Goal: Information Seeking & Learning: Compare options

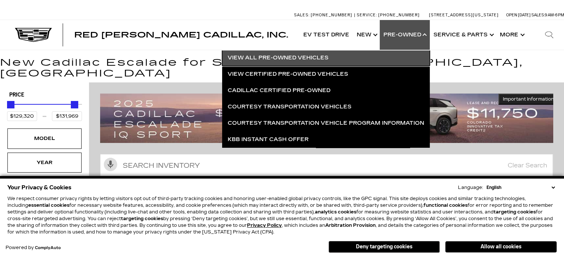
click at [347, 55] on link "View All Pre-Owned Vehicles" at bounding box center [326, 58] width 208 height 16
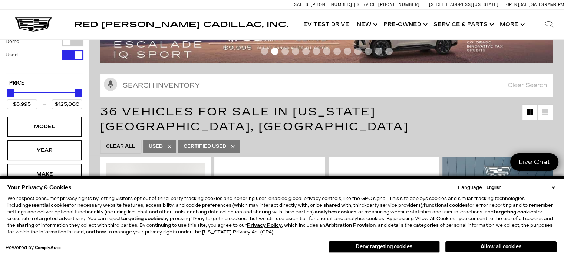
click at [555, 188] on select "English Spanish / Español English / United Kingdom Korean / 한국어 Vietnamese / Ti…" at bounding box center [521, 187] width 72 height 7
click at [391, 249] on button "Deny targeting cookies" at bounding box center [384, 247] width 111 height 12
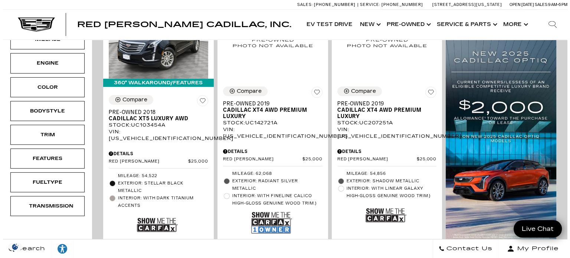
scroll to position [148, 0]
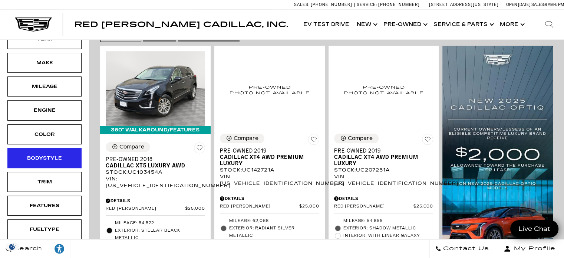
click at [53, 162] on div "Bodystyle" at bounding box center [44, 158] width 74 height 20
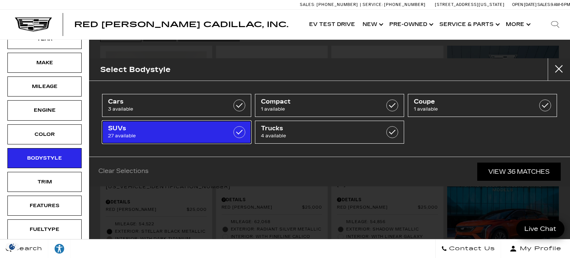
click at [148, 132] on span "27 available" at bounding box center [166, 135] width 117 height 7
checkbox input "true"
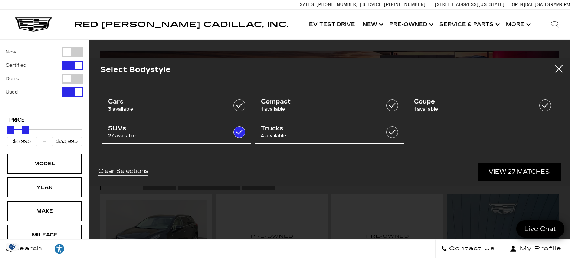
type input "$32,995"
drag, startPoint x: 75, startPoint y: 128, endPoint x: 22, endPoint y: 132, distance: 53.6
click at [22, 132] on div "Maximum Price" at bounding box center [24, 129] width 7 height 7
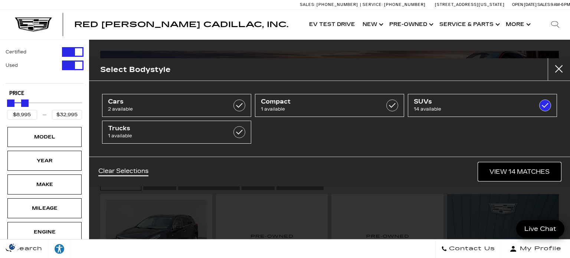
click at [527, 168] on link "View 14 Matches" at bounding box center [519, 171] width 82 height 18
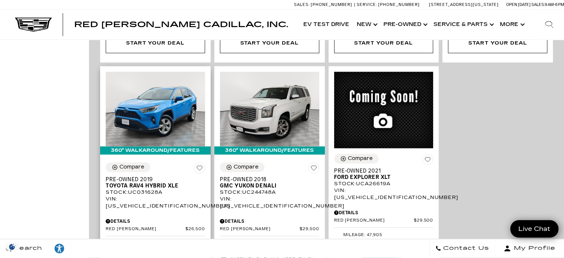
scroll to position [890, 0]
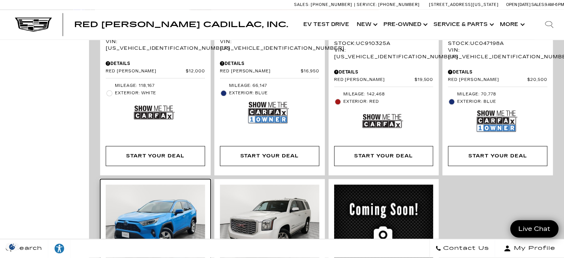
click at [162, 184] on img at bounding box center [155, 221] width 99 height 75
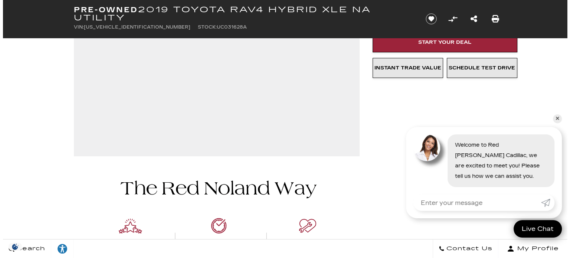
scroll to position [148, 0]
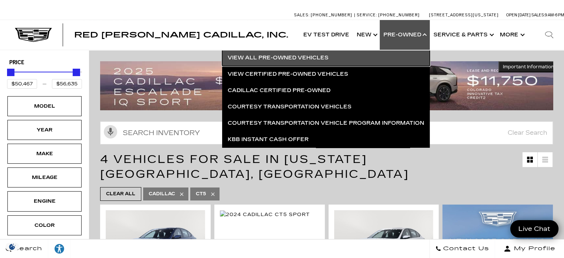
click at [302, 57] on link "View All Pre-Owned Vehicles" at bounding box center [326, 58] width 208 height 16
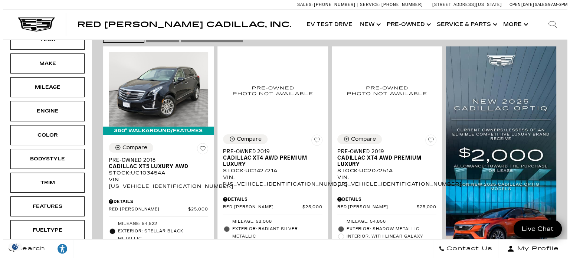
scroll to position [148, 0]
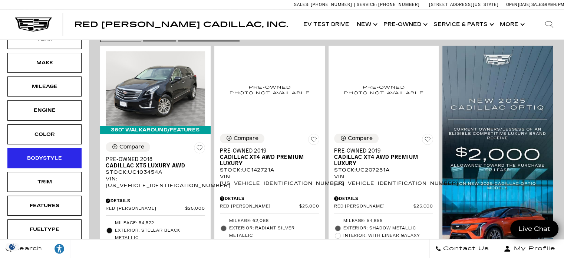
click at [47, 161] on div "Bodystyle" at bounding box center [44, 158] width 74 height 20
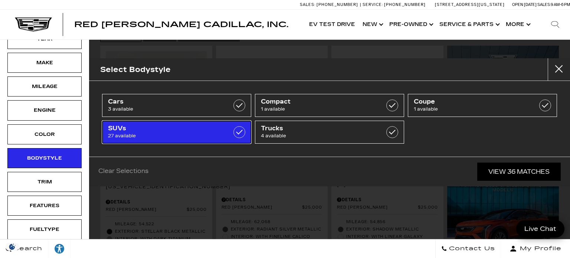
click at [150, 128] on span "SUVs" at bounding box center [166, 128] width 117 height 7
checkbox input "true"
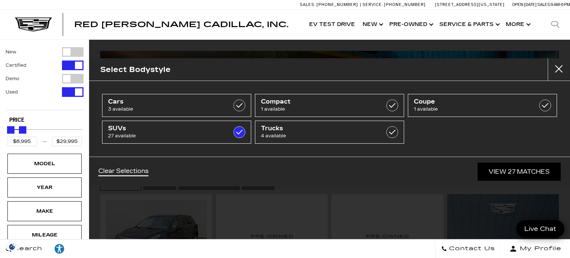
type input "$30,495"
drag, startPoint x: 80, startPoint y: 129, endPoint x: 25, endPoint y: 130, distance: 54.9
click at [25, 130] on div "Maximum Price" at bounding box center [23, 129] width 7 height 7
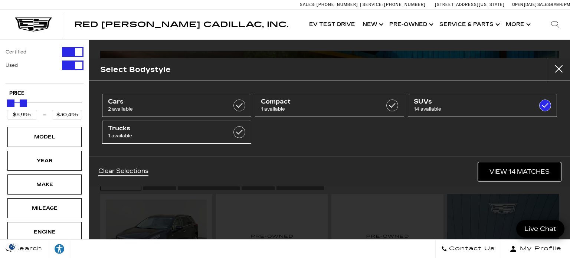
click at [515, 170] on link "View 14 Matches" at bounding box center [519, 171] width 82 height 18
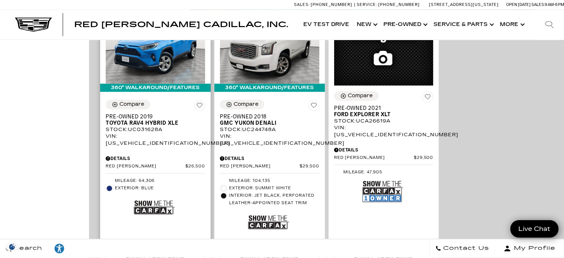
scroll to position [1075, 0]
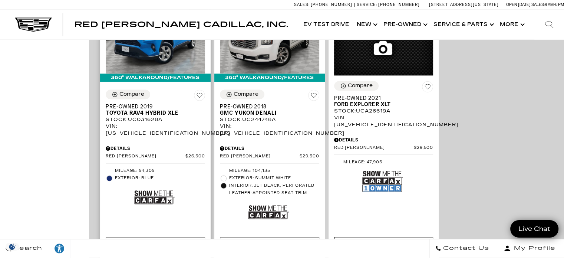
click at [159, 184] on img at bounding box center [154, 197] width 41 height 27
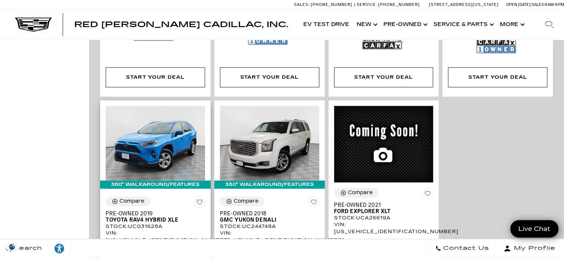
scroll to position [964, 0]
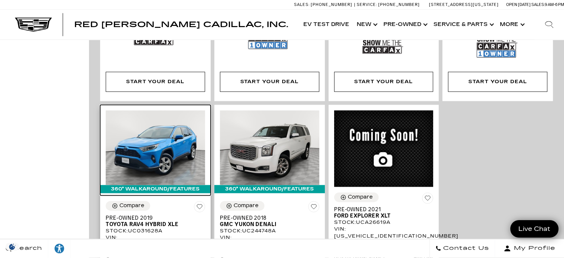
click at [158, 110] on img at bounding box center [155, 147] width 99 height 75
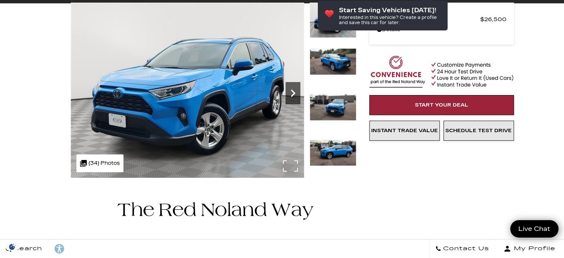
click at [295, 95] on icon "Next" at bounding box center [293, 93] width 15 height 15
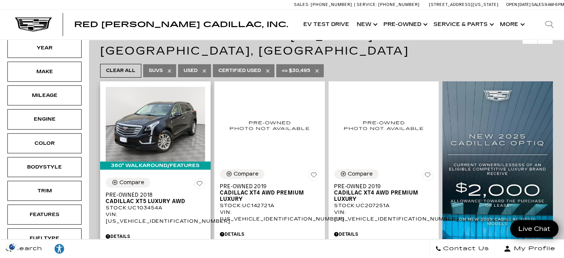
scroll to position [111, 0]
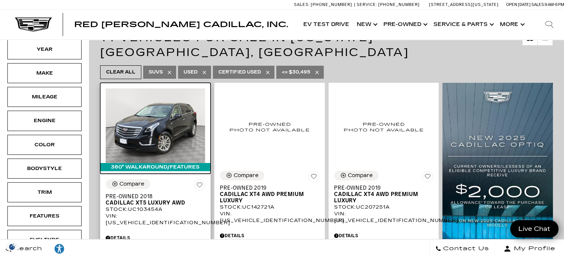
click at [177, 122] on img at bounding box center [155, 125] width 99 height 75
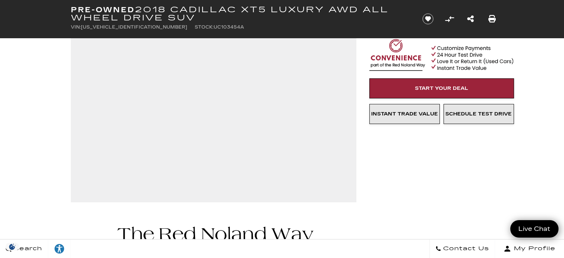
scroll to position [111, 0]
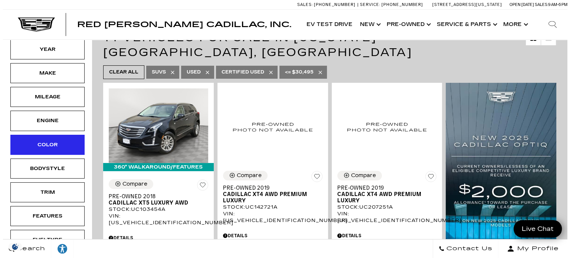
scroll to position [185, 0]
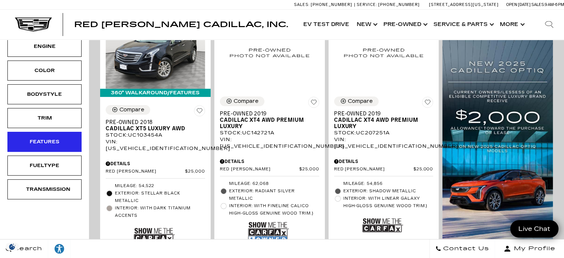
click at [61, 133] on div "Features" at bounding box center [44, 142] width 74 height 20
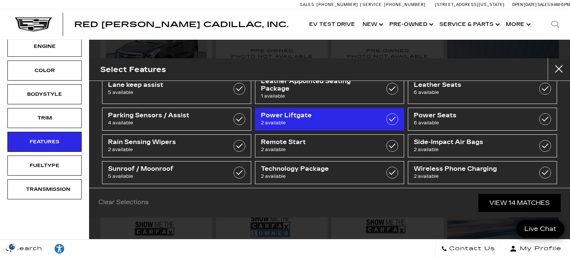
scroll to position [135, 0]
